Goal: Task Accomplishment & Management: Manage account settings

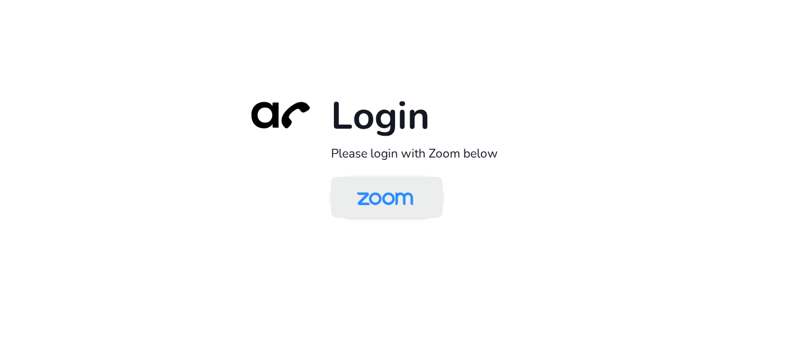
drag, startPoint x: 0, startPoint y: 0, endPoint x: 378, endPoint y: 200, distance: 428.0
click at [378, 200] on img at bounding box center [384, 198] width 81 height 38
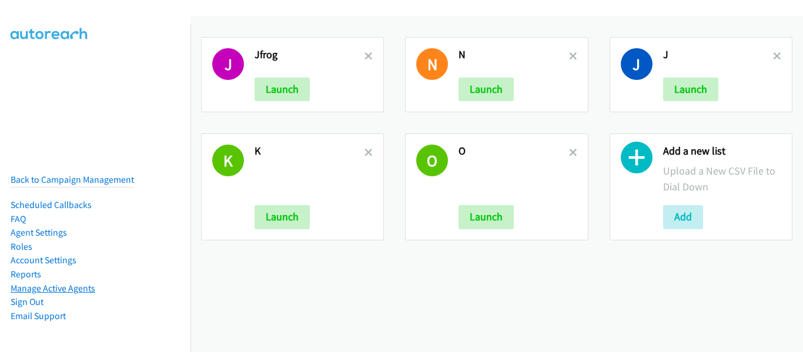
click at [65, 283] on link "Manage Active Agents" at bounding box center [53, 288] width 85 height 11
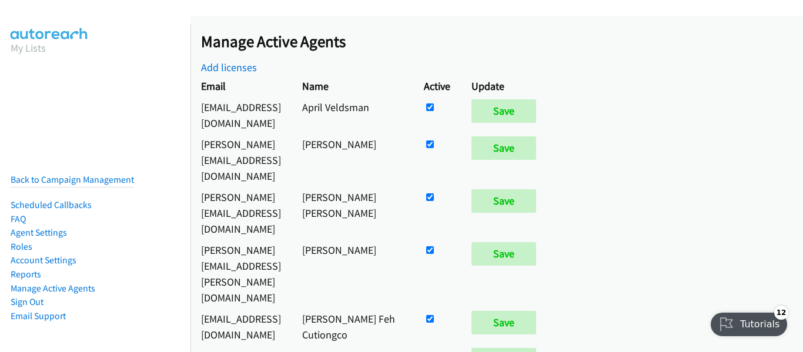
scroll to position [118, 0]
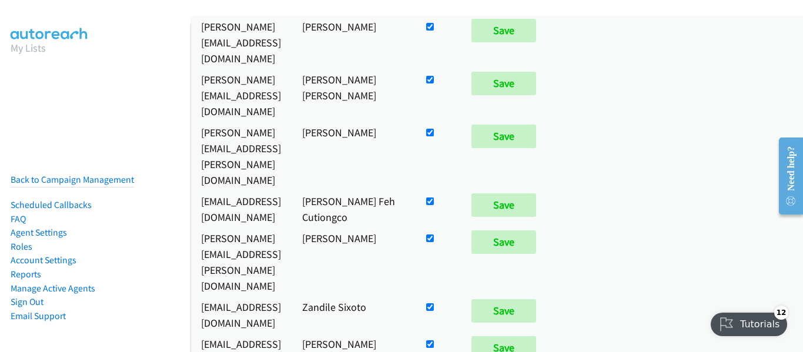
click at [434, 340] on input "checkbox" at bounding box center [430, 344] width 8 height 8
checkbox input "false"
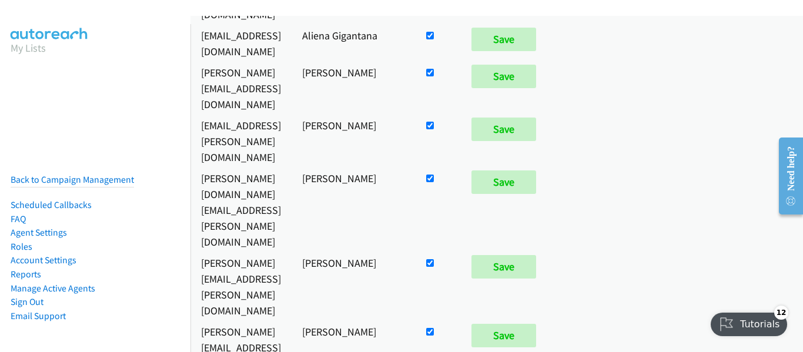
scroll to position [1293, 0]
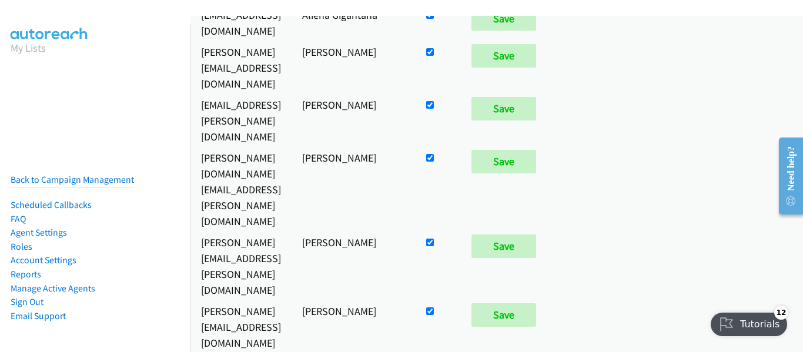
checkbox input "false"
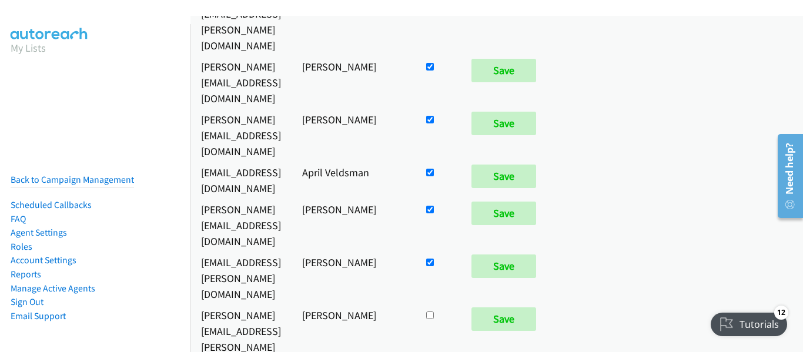
scroll to position [6745, 0]
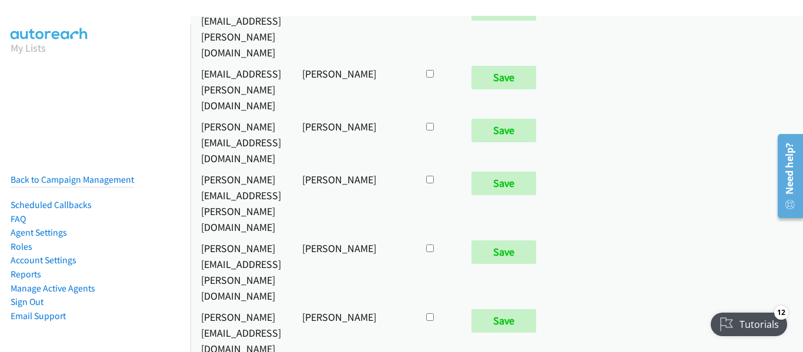
checkbox input "true"
